Goal: Task Accomplishment & Management: Use online tool/utility

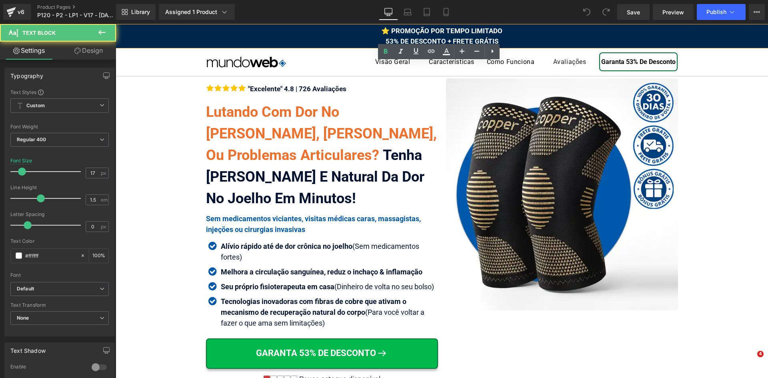
click at [491, 38] on span "⭐ PROMOÇÃO POR TEMPO LIMITADO 53% DE DESCONTO + FRETE GRÁTIS" at bounding box center [441, 36] width 121 height 18
click at [497, 40] on div "⭐ PROMOÇÃO POR TEMPO LIMITADO 53% DE DESCONTO + FRETE GRÁTIS" at bounding box center [442, 36] width 653 height 20
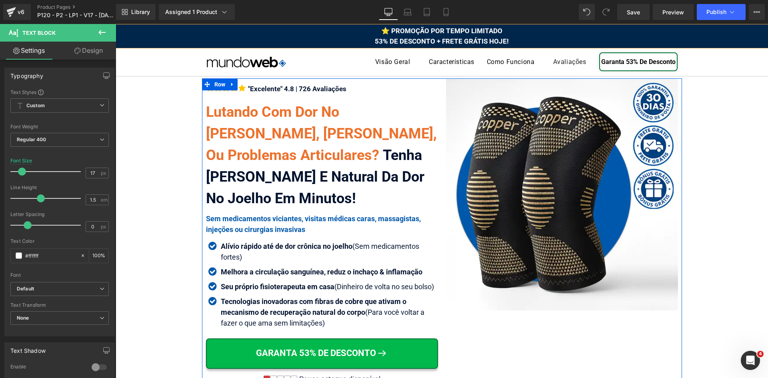
click at [317, 245] on span "Icon List" at bounding box center [321, 247] width 21 height 10
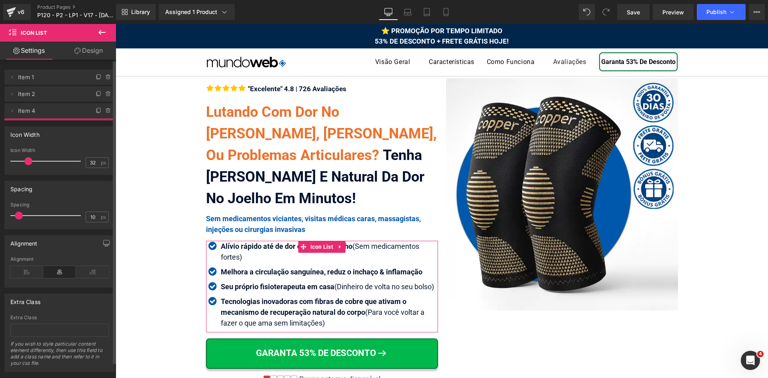
drag, startPoint x: 55, startPoint y: 110, endPoint x: 59, endPoint y: 133, distance: 24.0
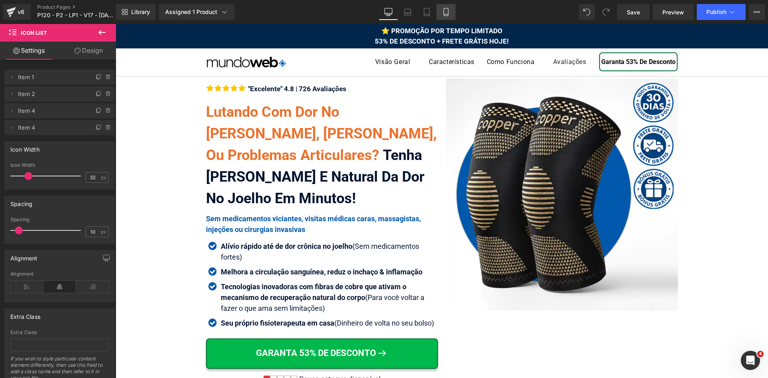
click at [445, 14] on icon at bounding box center [446, 14] width 4 height 0
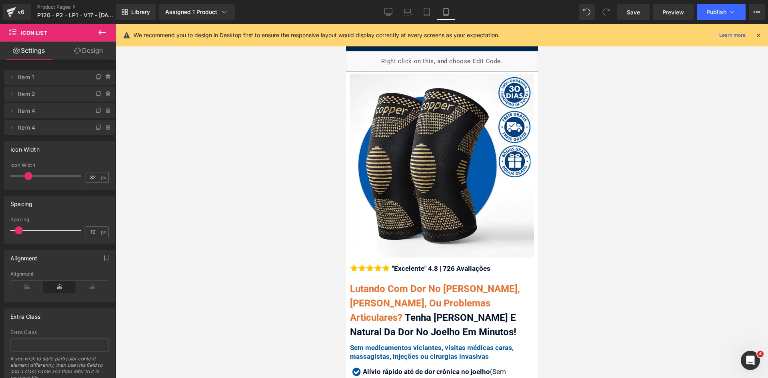
scroll to position [217, 0]
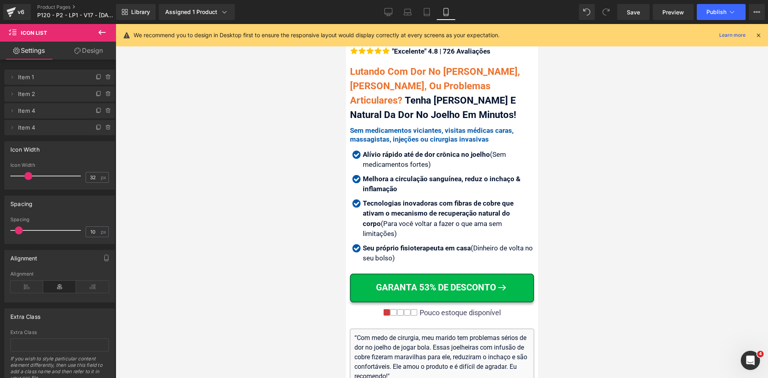
click at [760, 35] on icon at bounding box center [758, 35] width 7 height 7
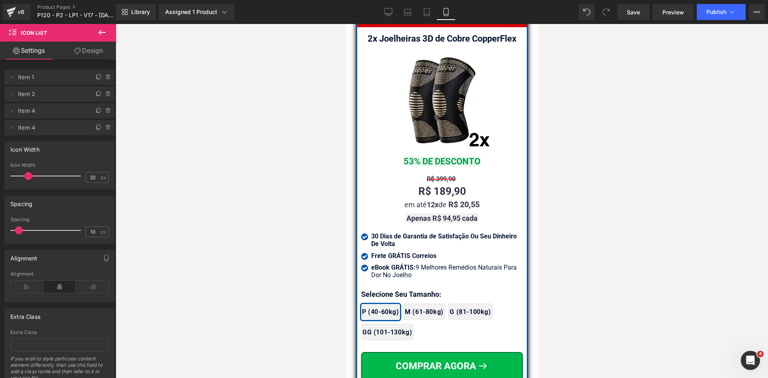
scroll to position [7068, 0]
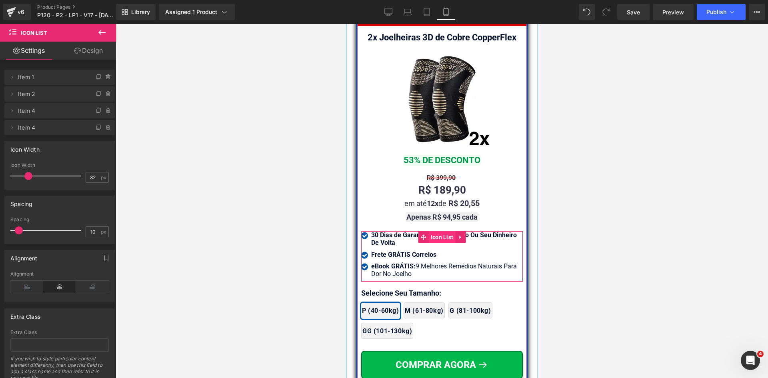
click at [435, 231] on span "Icon List" at bounding box center [442, 237] width 27 height 12
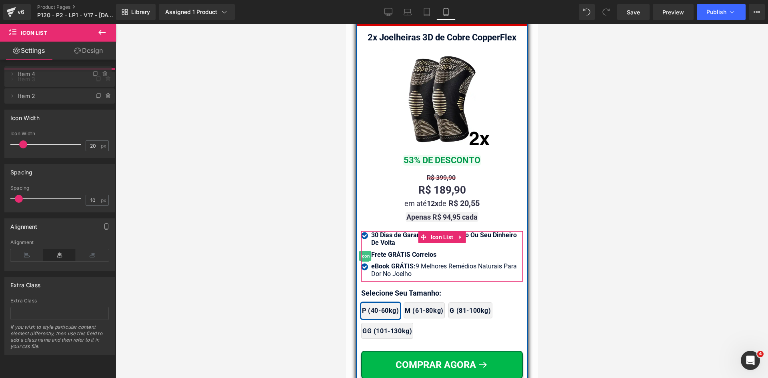
drag, startPoint x: 69, startPoint y: 93, endPoint x: 63, endPoint y: 72, distance: 21.7
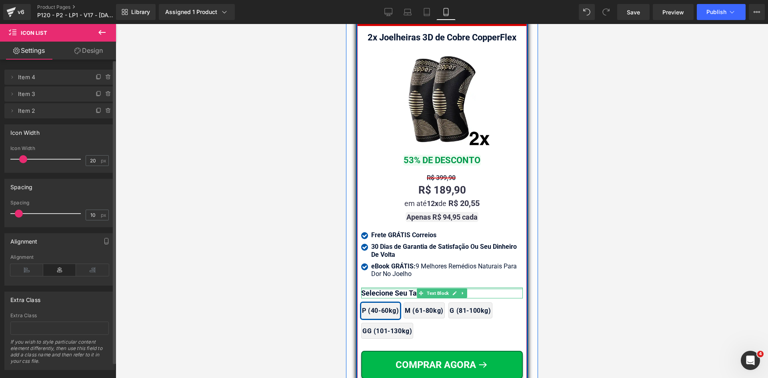
click at [380, 288] on div at bounding box center [442, 289] width 162 height 2
click at [380, 288] on p "Selecione Seu Tamanho:" at bounding box center [442, 293] width 162 height 11
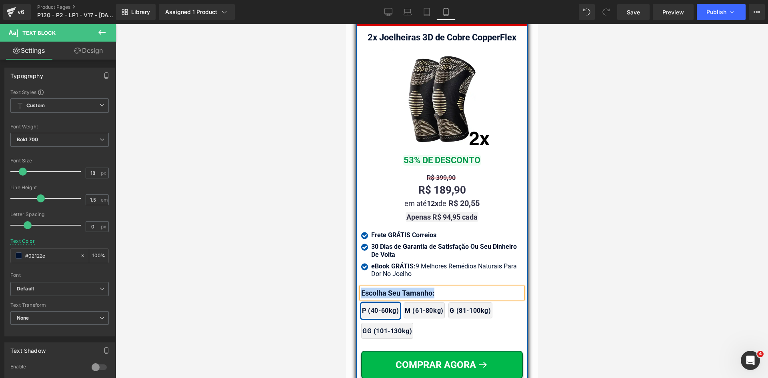
copy p "Escolha Seu Tamanho:"
click at [246, 261] on div at bounding box center [442, 201] width 653 height 354
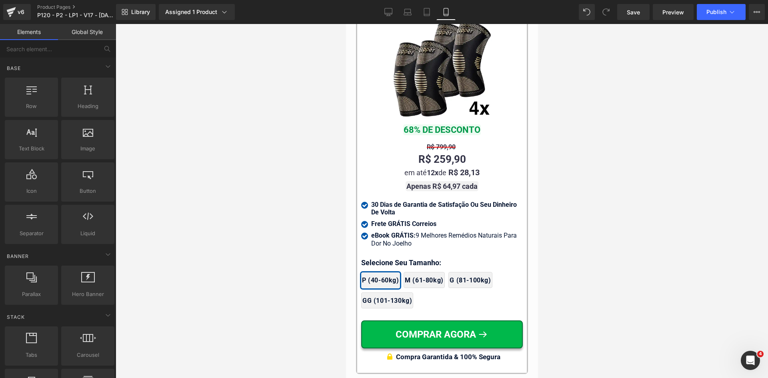
scroll to position [7548, 0]
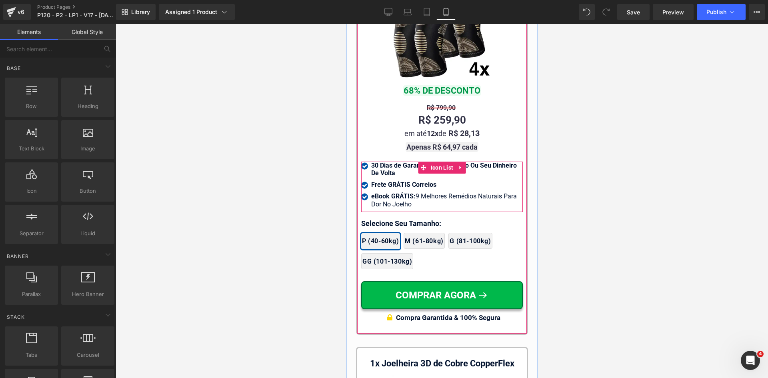
click at [431, 162] on span "Icon List" at bounding box center [442, 168] width 27 height 12
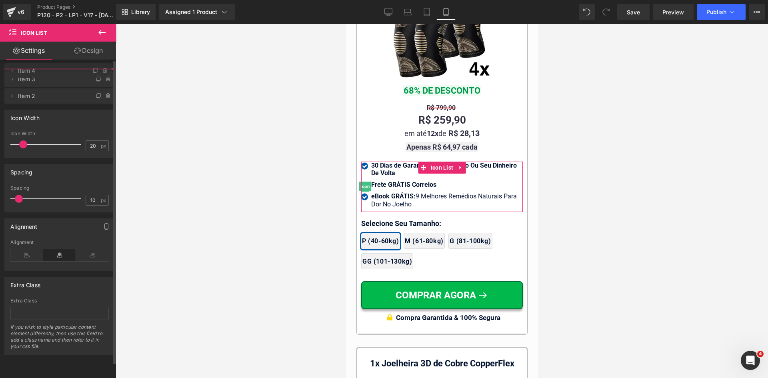
drag, startPoint x: 56, startPoint y: 95, endPoint x: 56, endPoint y: 72, distance: 23.2
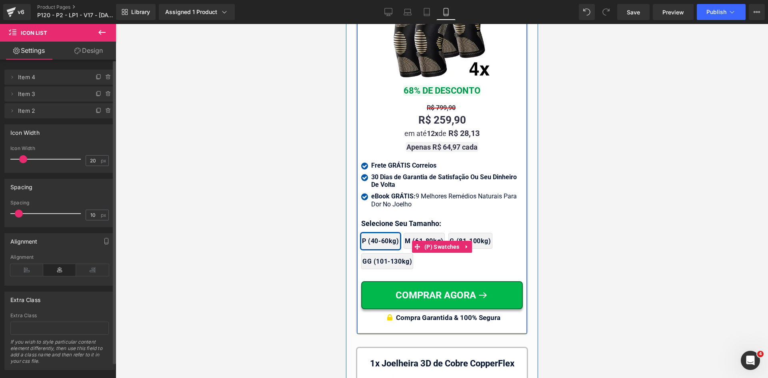
click at [383, 221] on div "2x Joelheiras 4x Joelheiras 1x Joelheira 3x Joelheiras P (40-60kg) M (61-80kg) …" at bounding box center [442, 247] width 162 height 52
click at [383, 203] on div "MELHOR VALOR Text Block 4x Joelheiras 3D de Cobre CopperFlex Text Block Image 6…" at bounding box center [442, 132] width 162 height 388
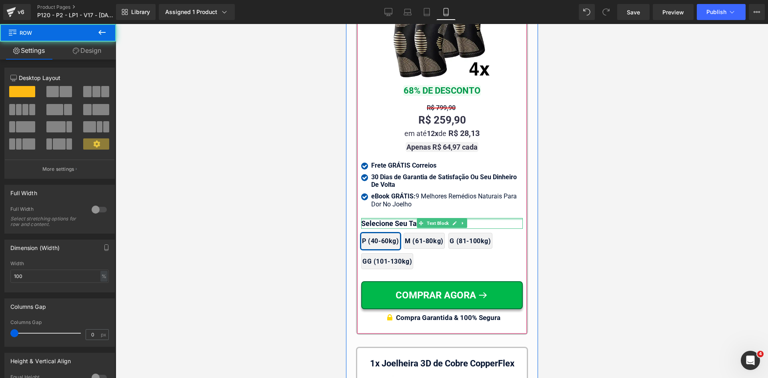
click at [383, 218] on div at bounding box center [442, 219] width 162 height 2
click at [383, 218] on p "Selecione Seu Tamanho:" at bounding box center [442, 223] width 162 height 11
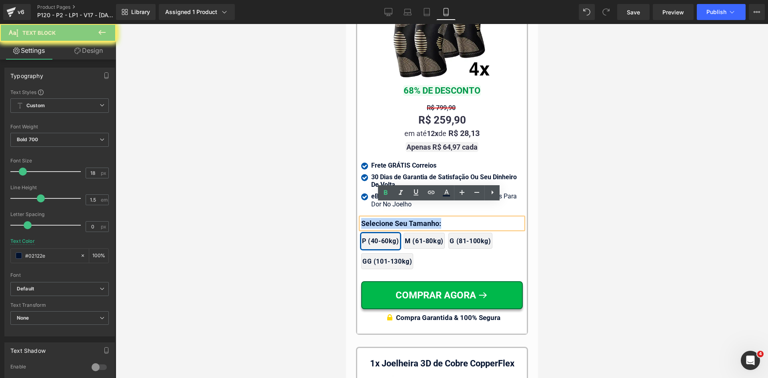
paste div
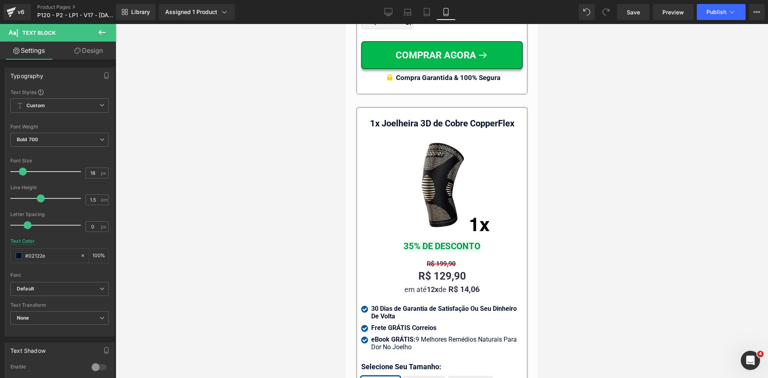
scroll to position [7909, 0]
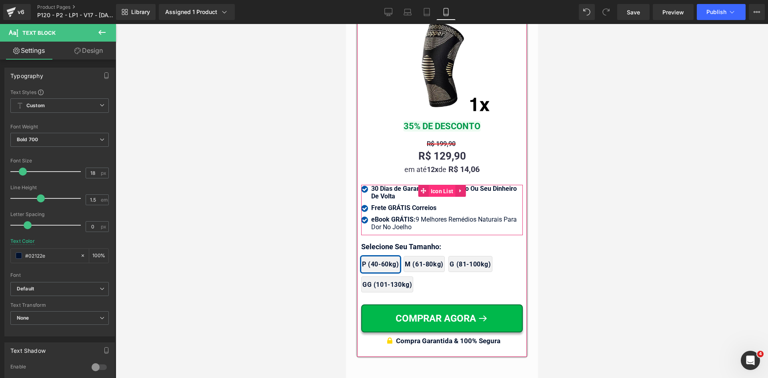
click at [439, 185] on span "Icon List" at bounding box center [442, 191] width 27 height 12
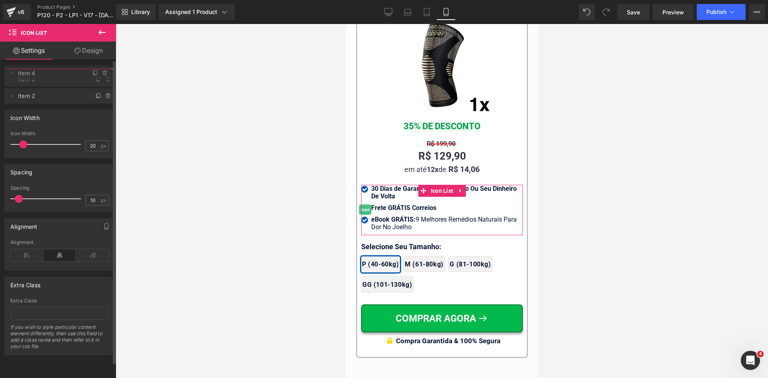
drag, startPoint x: 30, startPoint y: 94, endPoint x: 30, endPoint y: 74, distance: 20.8
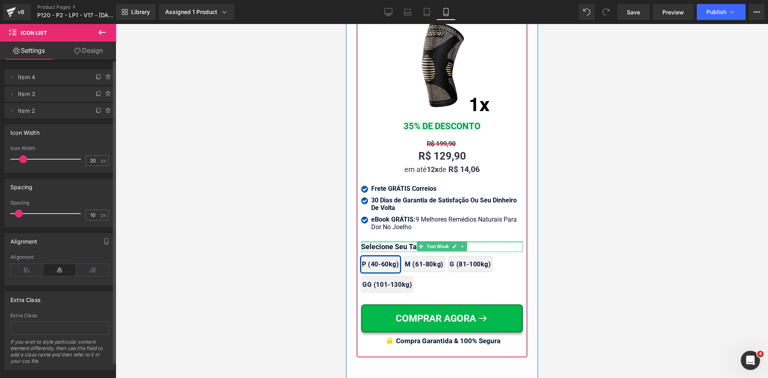
click at [379, 241] on div at bounding box center [442, 242] width 162 height 2
click at [379, 241] on p "Selecione Seu Tamanho:" at bounding box center [442, 246] width 162 height 11
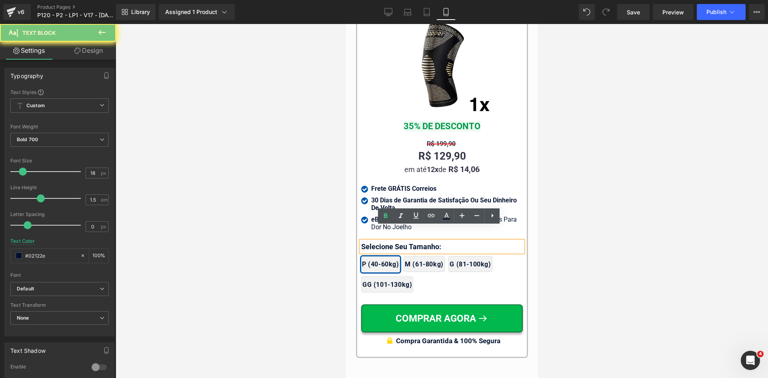
click at [379, 241] on p "Selecione Seu Tamanho:" at bounding box center [442, 246] width 162 height 11
paste div
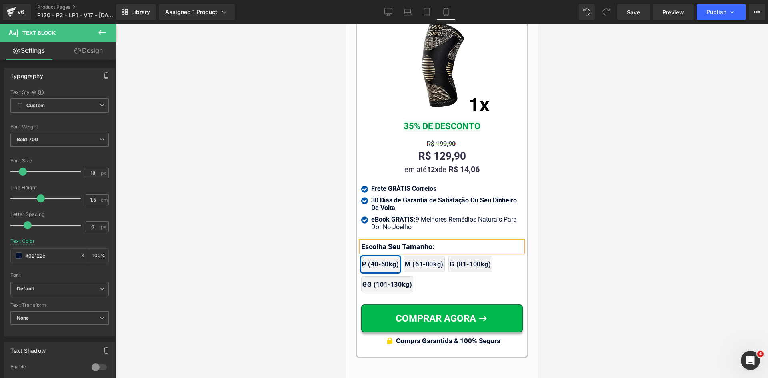
click at [327, 235] on div at bounding box center [442, 201] width 653 height 354
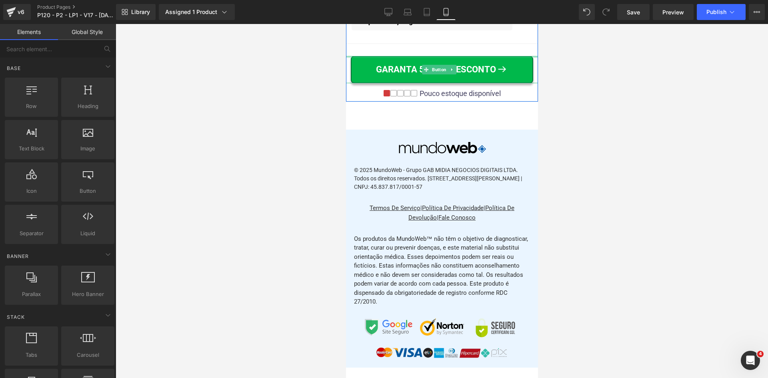
scroll to position [9670, 0]
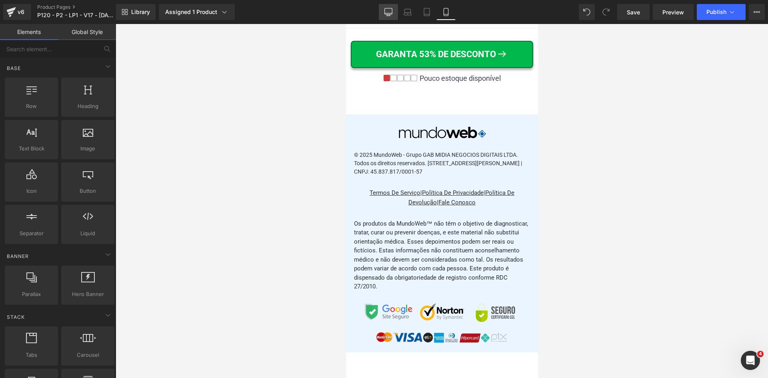
drag, startPoint x: 385, startPoint y: 11, endPoint x: 423, endPoint y: 47, distance: 52.7
click at [385, 11] on icon at bounding box center [389, 11] width 8 height 6
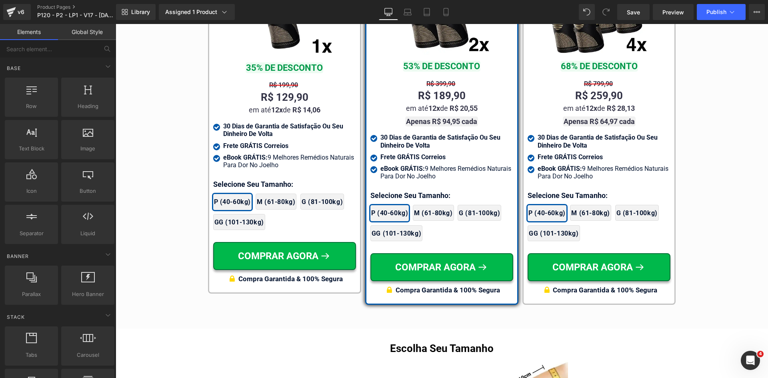
scroll to position [4803, 0]
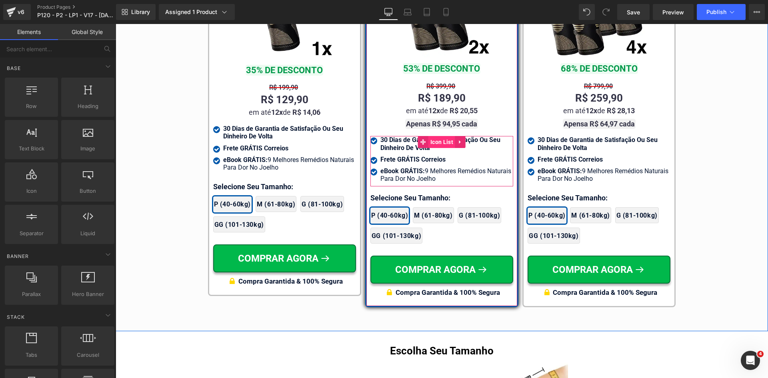
click at [440, 136] on span "Icon List" at bounding box center [442, 142] width 27 height 12
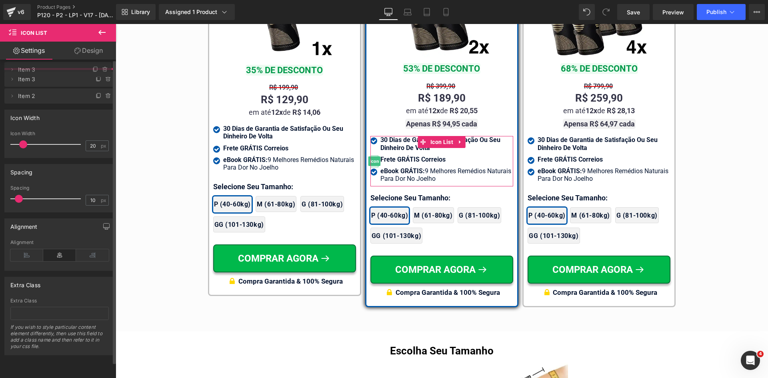
drag, startPoint x: 47, startPoint y: 97, endPoint x: 46, endPoint y: 72, distance: 24.4
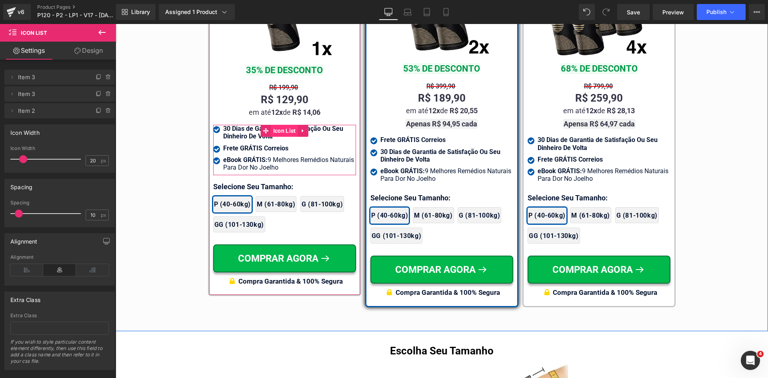
click at [277, 135] on span "Icon List" at bounding box center [284, 131] width 27 height 12
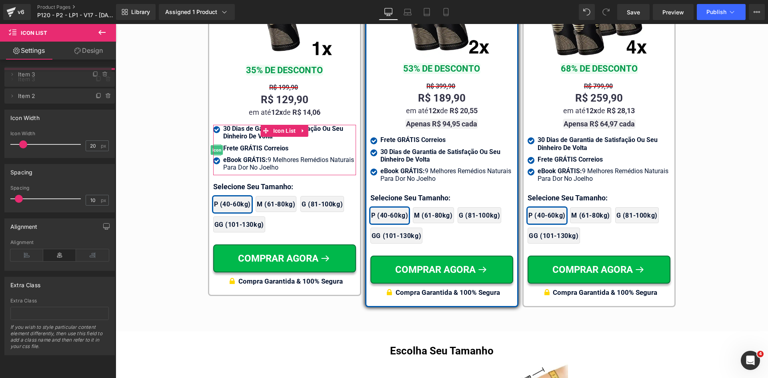
drag, startPoint x: 76, startPoint y: 94, endPoint x: 11, endPoint y: 63, distance: 72.2
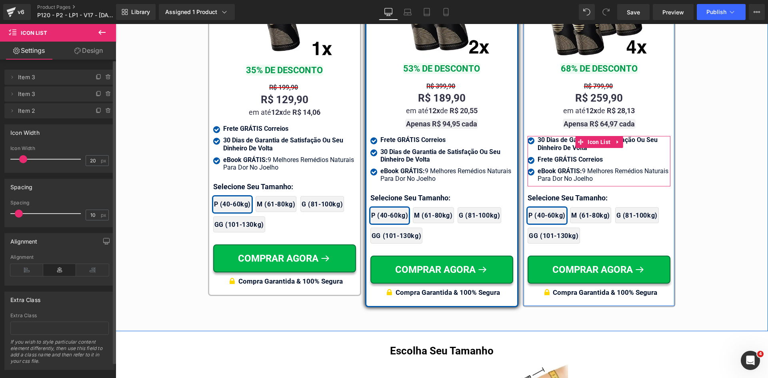
click at [591, 136] on span "Icon List" at bounding box center [599, 142] width 27 height 12
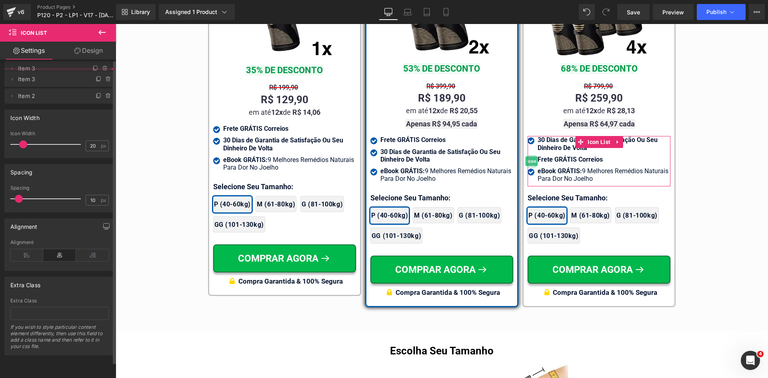
drag, startPoint x: 41, startPoint y: 85, endPoint x: 41, endPoint y: 68, distance: 17.6
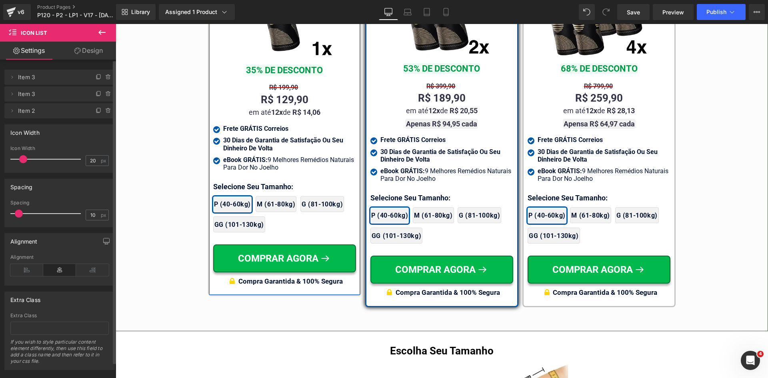
click at [116, 24] on div at bounding box center [116, 24] width 0 height 0
click at [241, 185] on p "Selecione Seu Tamanho:" at bounding box center [284, 186] width 143 height 11
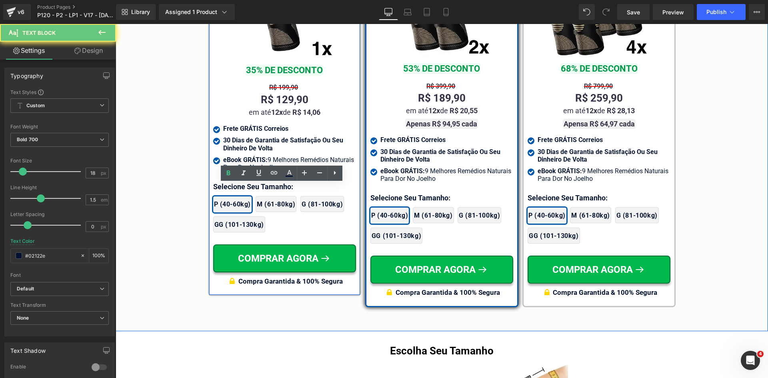
click at [241, 185] on p "Selecione Seu Tamanho:" at bounding box center [284, 186] width 143 height 11
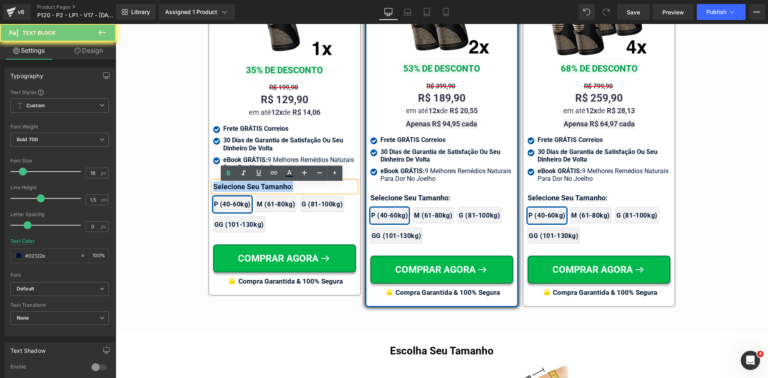
paste div
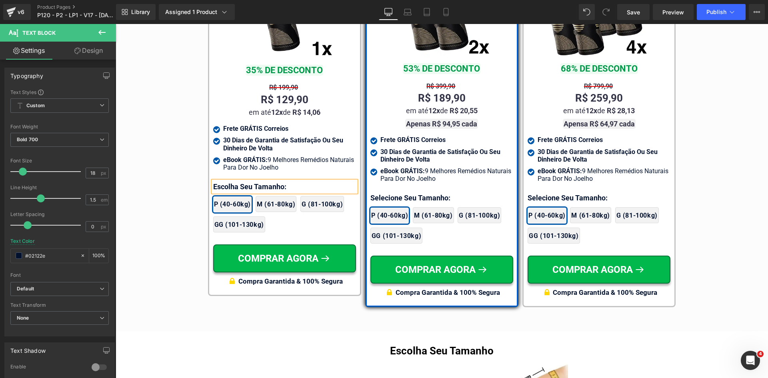
click at [116, 24] on div at bounding box center [116, 24] width 0 height 0
click at [407, 193] on p "Selecione Seu Tamanho:" at bounding box center [442, 198] width 143 height 11
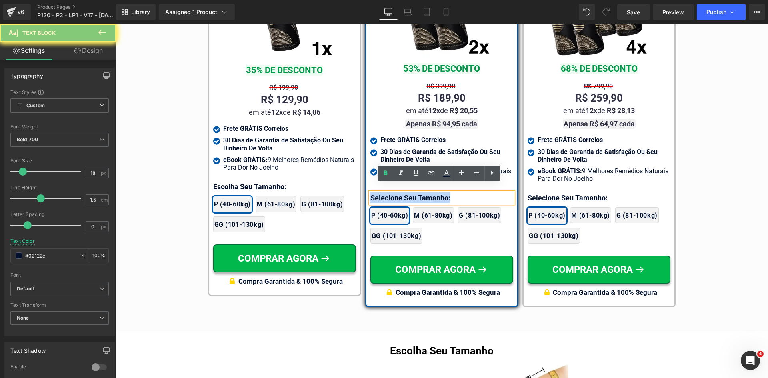
paste div
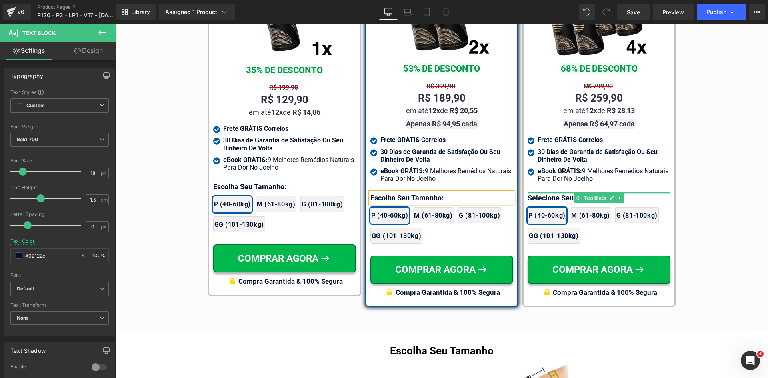
click at [548, 193] on div at bounding box center [599, 194] width 143 height 2
click at [548, 193] on p "Selecione Seu Tamanho:" at bounding box center [599, 198] width 143 height 11
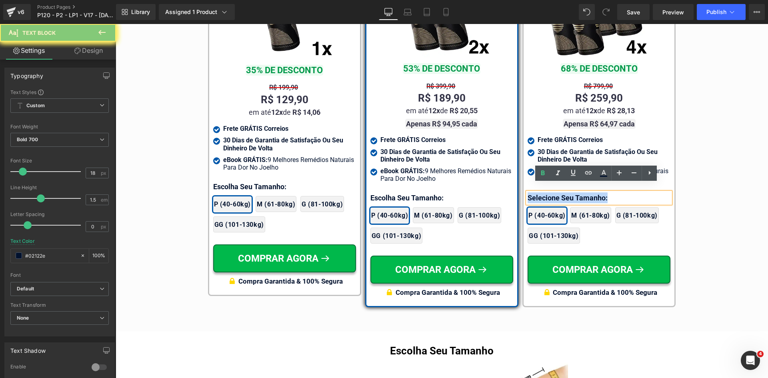
paste div
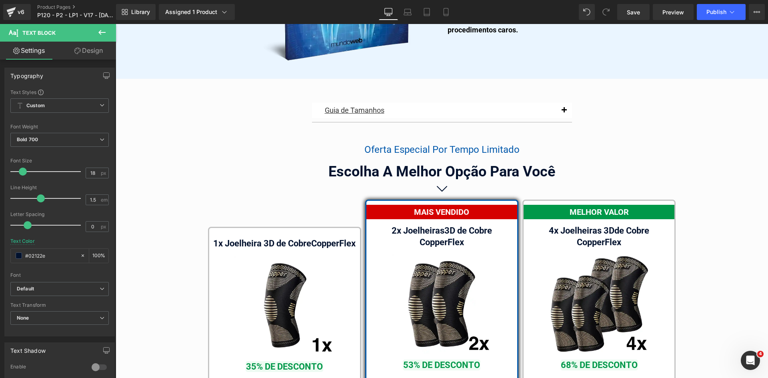
scroll to position [4483, 0]
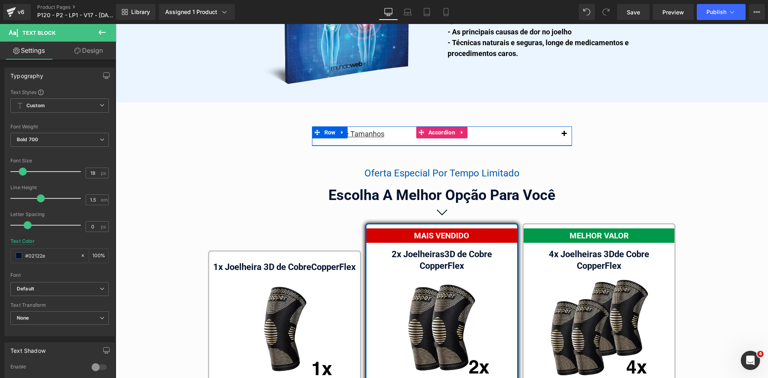
click at [564, 136] on span "button" at bounding box center [564, 136] width 0 height 0
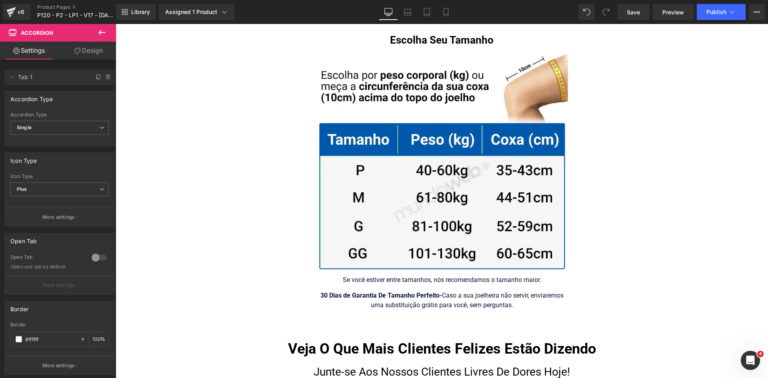
scroll to position [5403, 0]
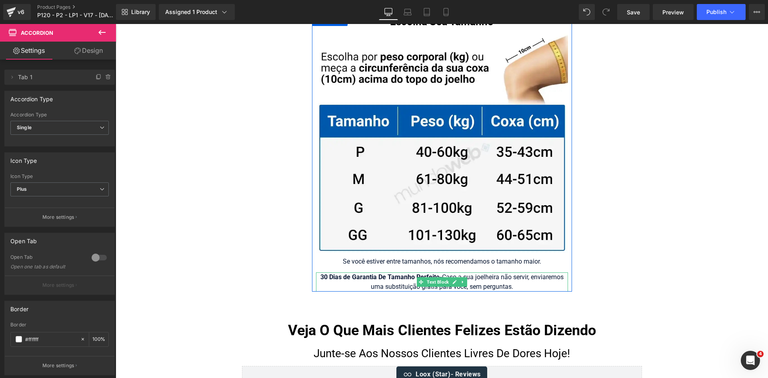
click at [526, 273] on div "30 Dias de Garantia De Tamanho Perfeito - Caso a sua joelheira não servir, envi…" at bounding box center [442, 282] width 252 height 19
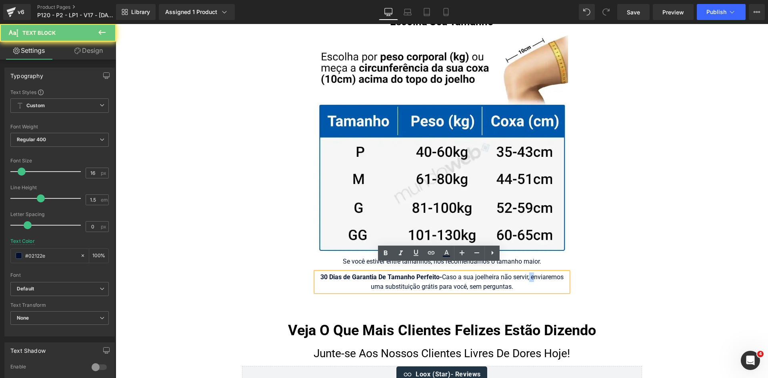
click at [526, 273] on div "30 Dias de Garantia De Tamanho Perfeito - Caso a sua joelheira não servir, envi…" at bounding box center [442, 282] width 252 height 19
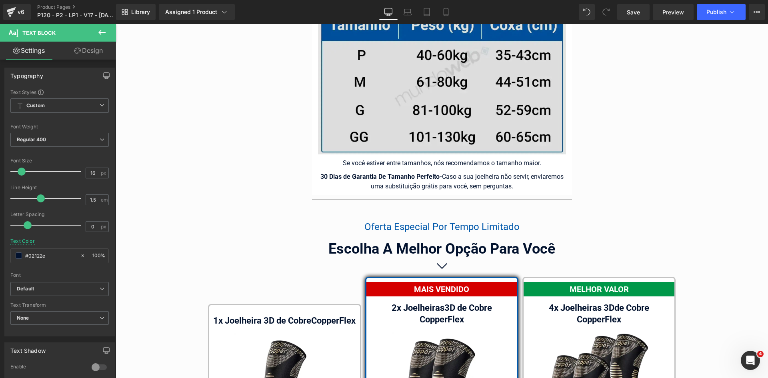
scroll to position [4643, 0]
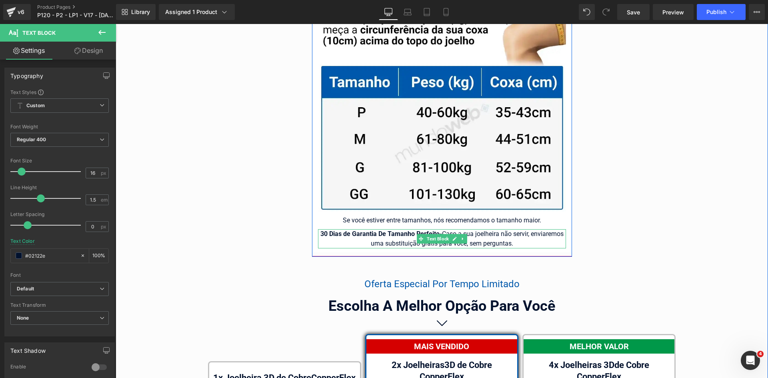
click at [526, 229] on div "30 Dias de Garantia De Tamanho Perfeito - Caso a sua joelheira não servir, envi…" at bounding box center [442, 238] width 248 height 19
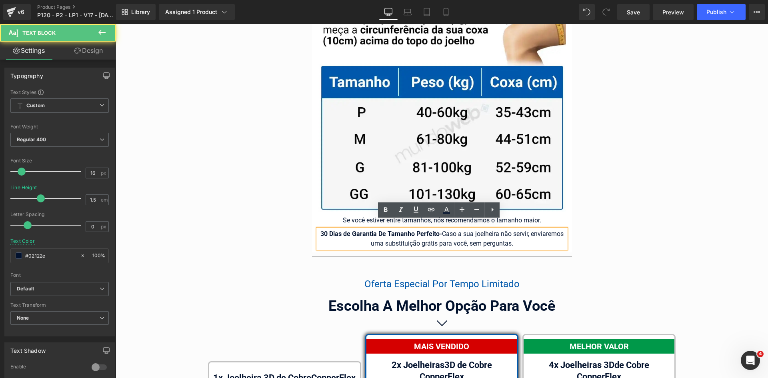
click at [526, 229] on div "30 Dias de Garantia De Tamanho Perfeito - Caso a sua joelheira não servir, envi…" at bounding box center [442, 238] width 248 height 19
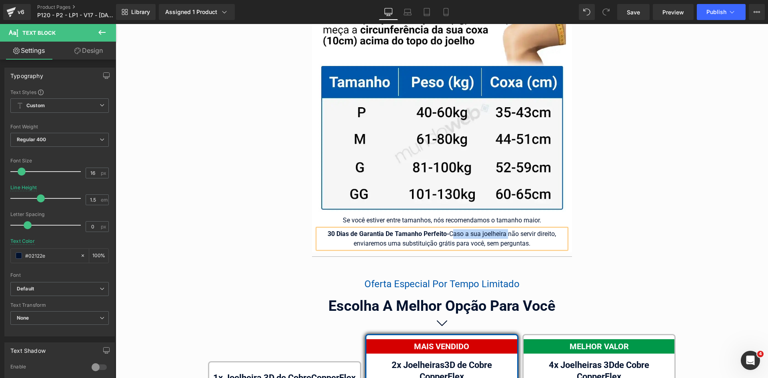
drag, startPoint x: 447, startPoint y: 224, endPoint x: 505, endPoint y: 225, distance: 57.2
click at [505, 229] on div "30 Dias de Garantia De Tamanho Perfeito - Caso a sua joelheira não servir direi…" at bounding box center [442, 238] width 248 height 19
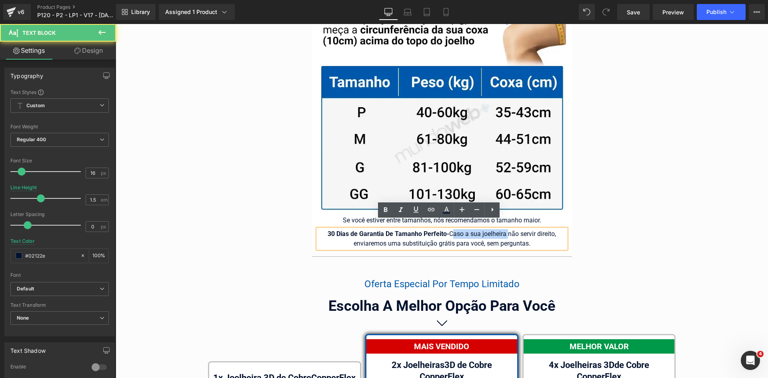
click at [457, 229] on div "30 Dias de Garantia De Tamanho Perfeito - Caso a sua joelheira não servir direi…" at bounding box center [442, 238] width 248 height 19
click at [257, 231] on div "Guia de Tamanhos Text Block Image Text Block" at bounding box center [442, 352] width 653 height 780
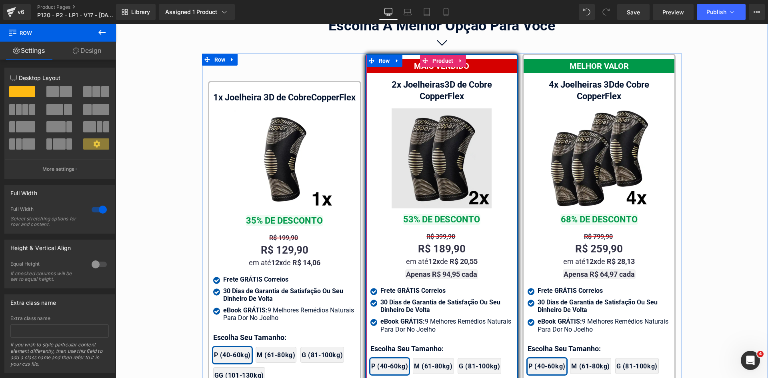
scroll to position [4923, 0]
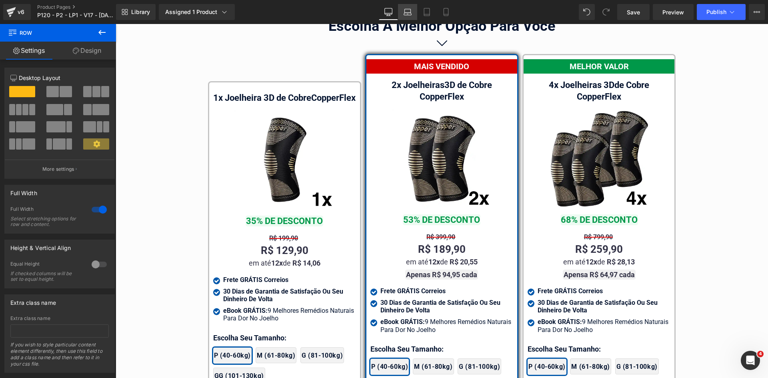
click at [412, 16] on link "Laptop" at bounding box center [407, 12] width 19 height 16
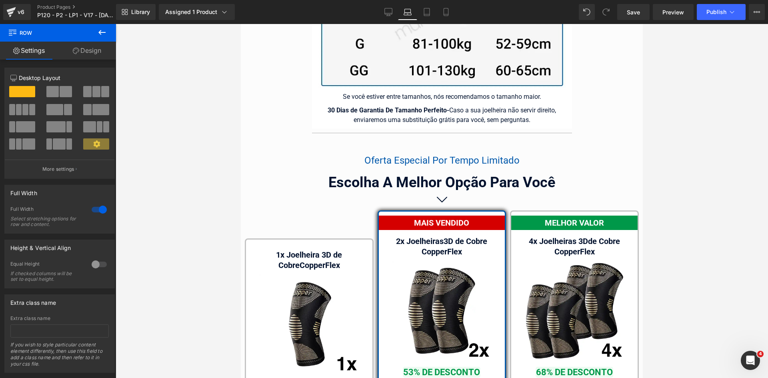
scroll to position [4962, 0]
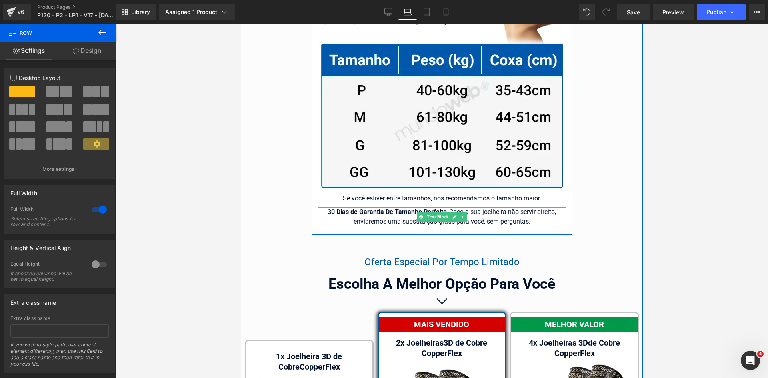
click at [485, 207] on div "30 Dias de Garantia De Tamanho Perfeito - Caso a sua joelheira não servir direi…" at bounding box center [442, 216] width 248 height 19
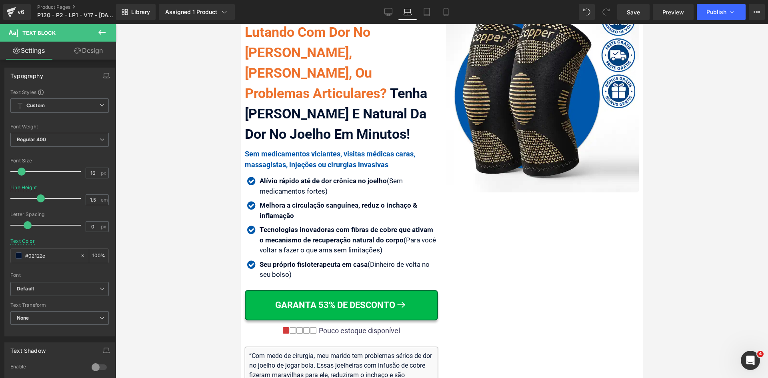
scroll to position [0, 0]
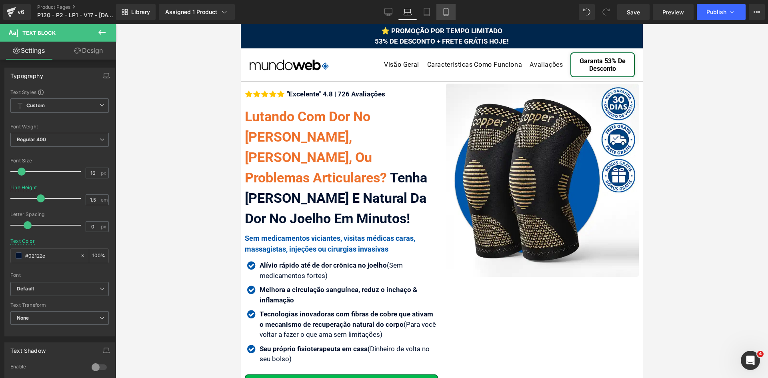
click at [445, 10] on icon at bounding box center [446, 12] width 8 height 8
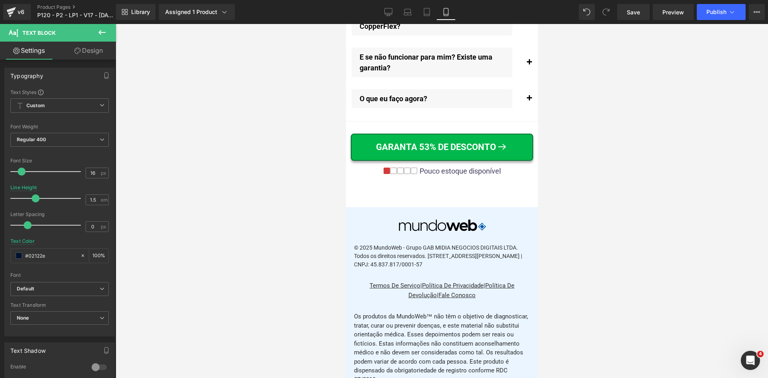
scroll to position [9870, 0]
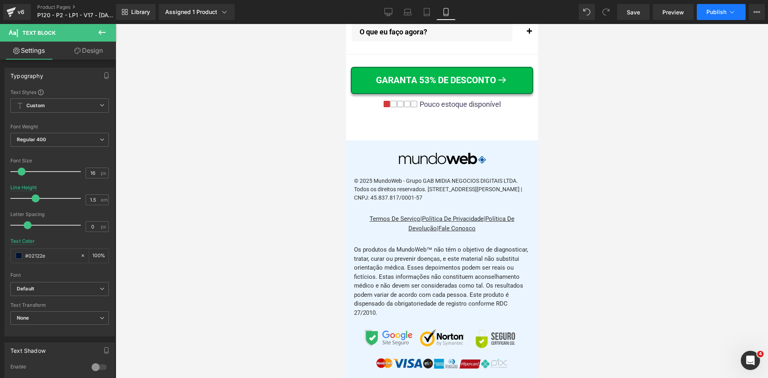
click at [724, 15] on span "Publish" at bounding box center [717, 12] width 20 height 6
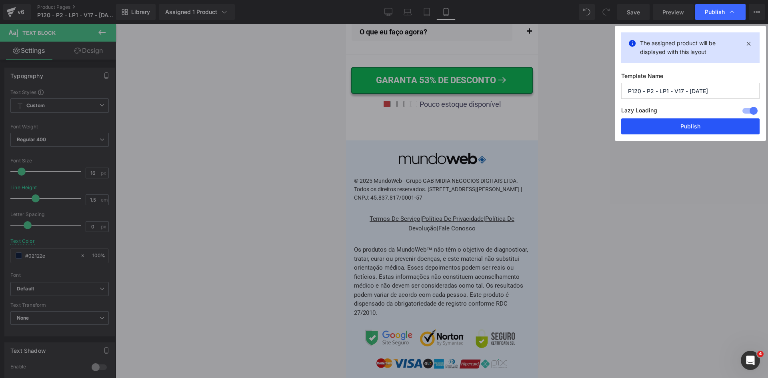
click at [693, 128] on button "Publish" at bounding box center [691, 126] width 138 height 16
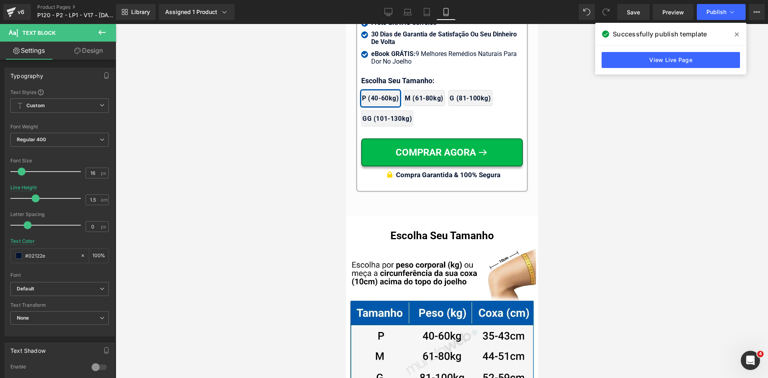
scroll to position [8289, 0]
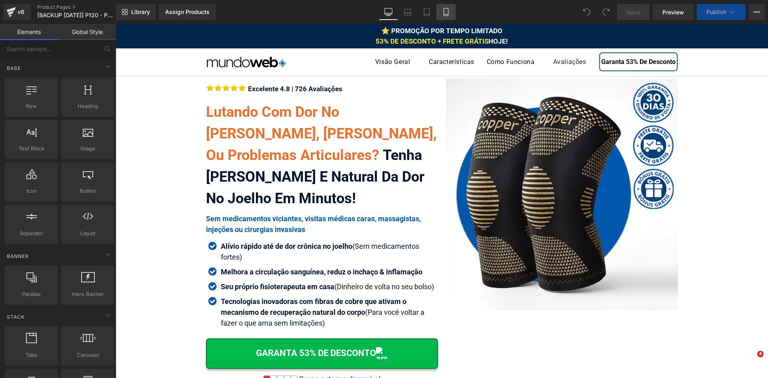
click at [447, 12] on icon at bounding box center [446, 12] width 8 height 8
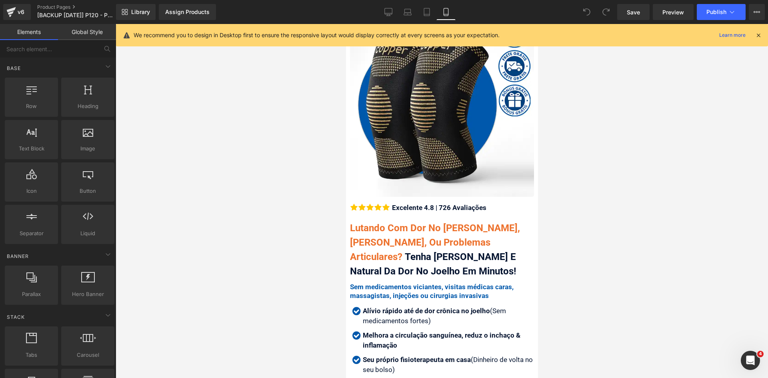
scroll to position [120, 0]
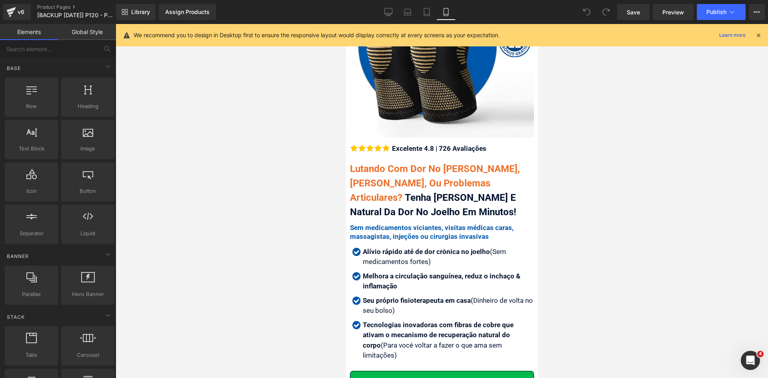
click at [761, 36] on icon at bounding box center [758, 35] width 7 height 7
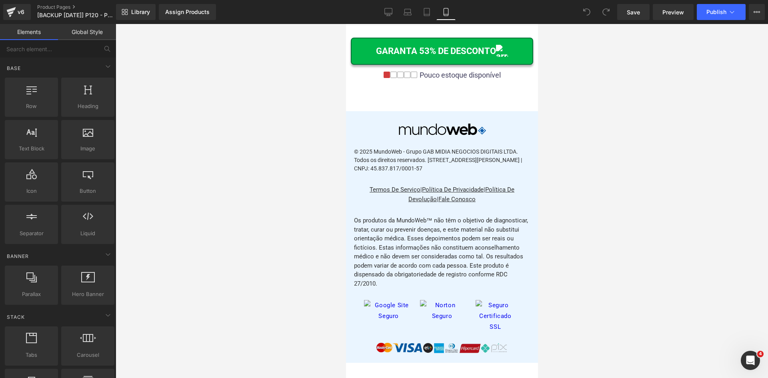
scroll to position [9622, 0]
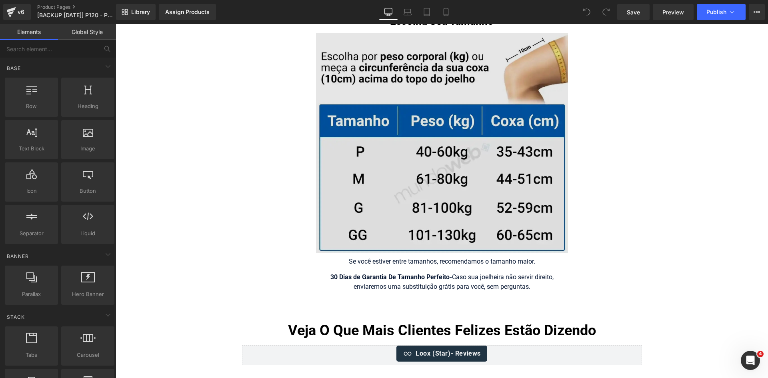
scroll to position [5049, 0]
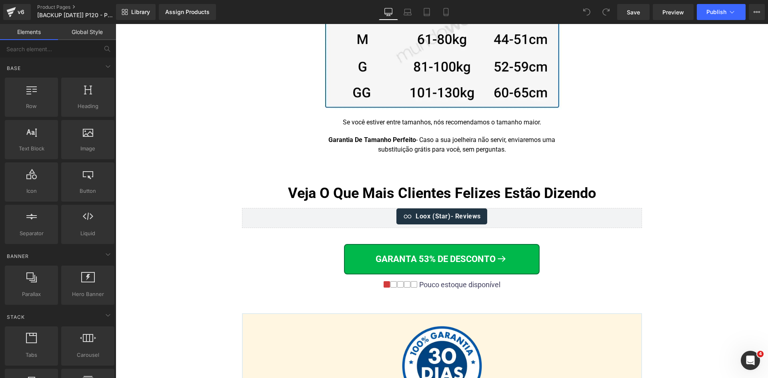
scroll to position [5243, 0]
